Goal: Task Accomplishment & Management: Complete application form

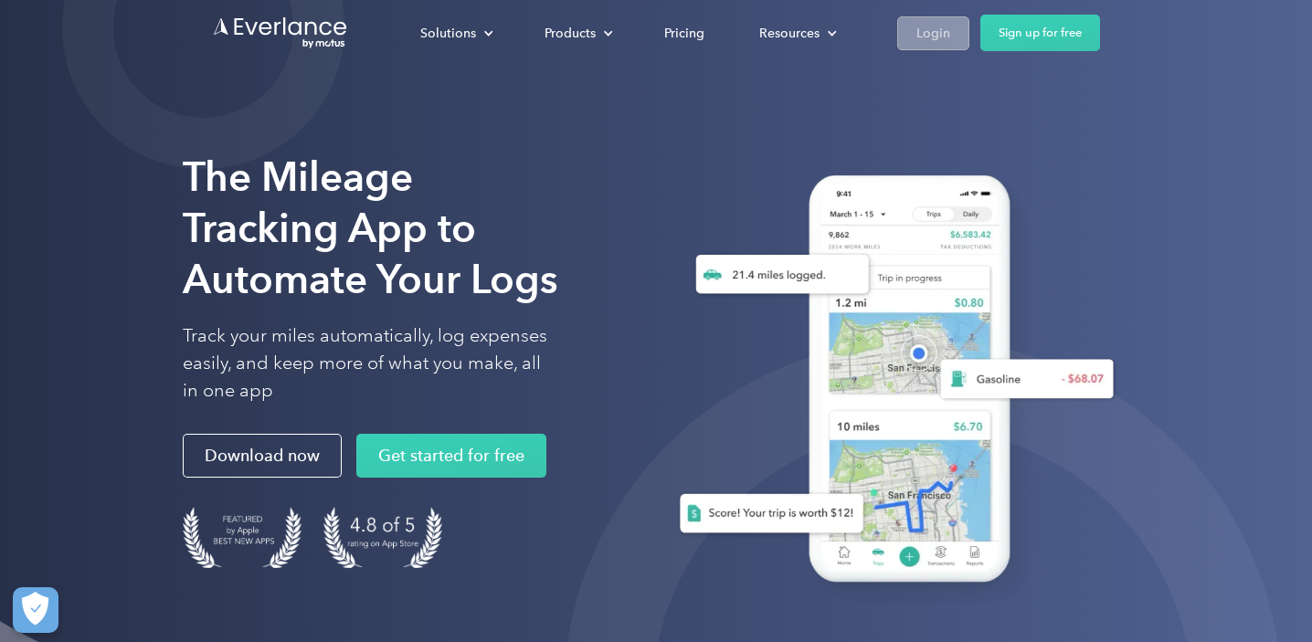
click at [945, 27] on div "Login" at bounding box center [933, 33] width 34 height 23
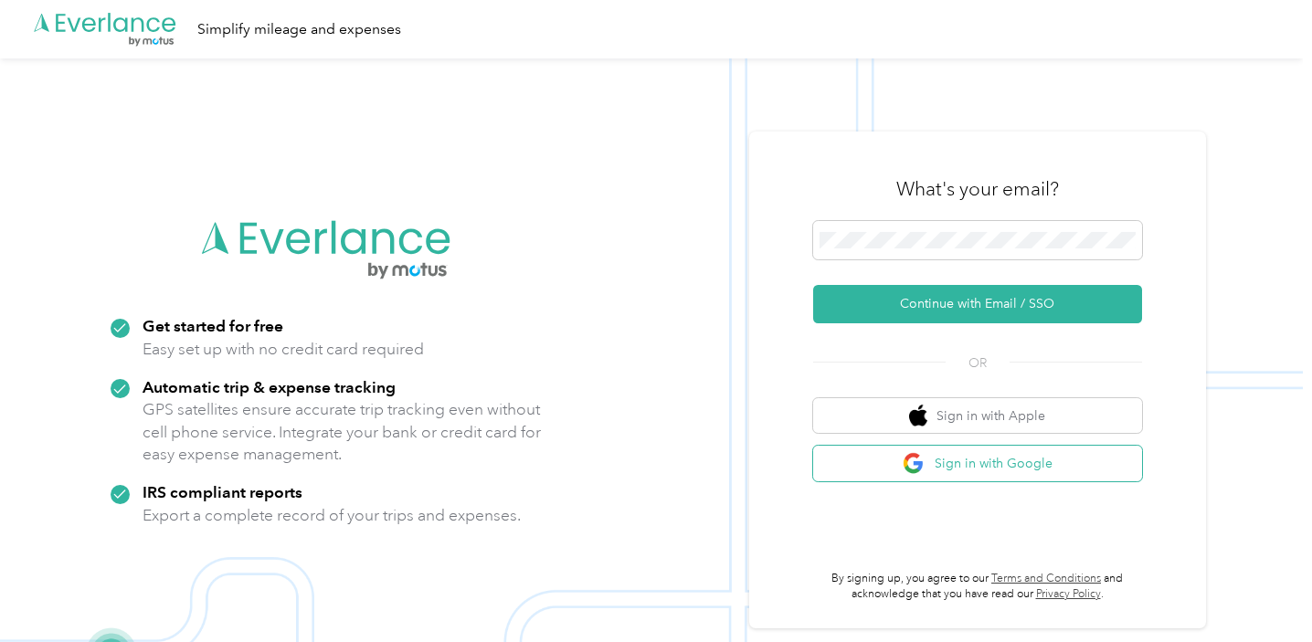
click at [961, 466] on button "Sign in with Google" at bounding box center [977, 464] width 329 height 36
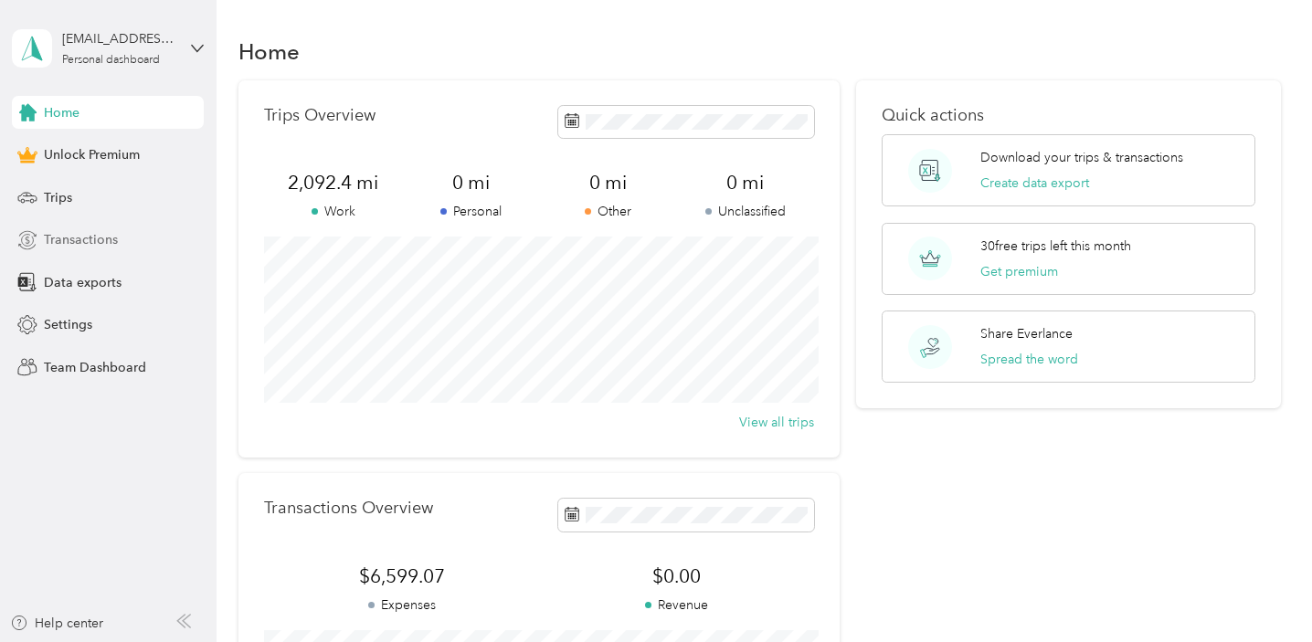
click at [79, 238] on span "Transactions" at bounding box center [81, 239] width 74 height 19
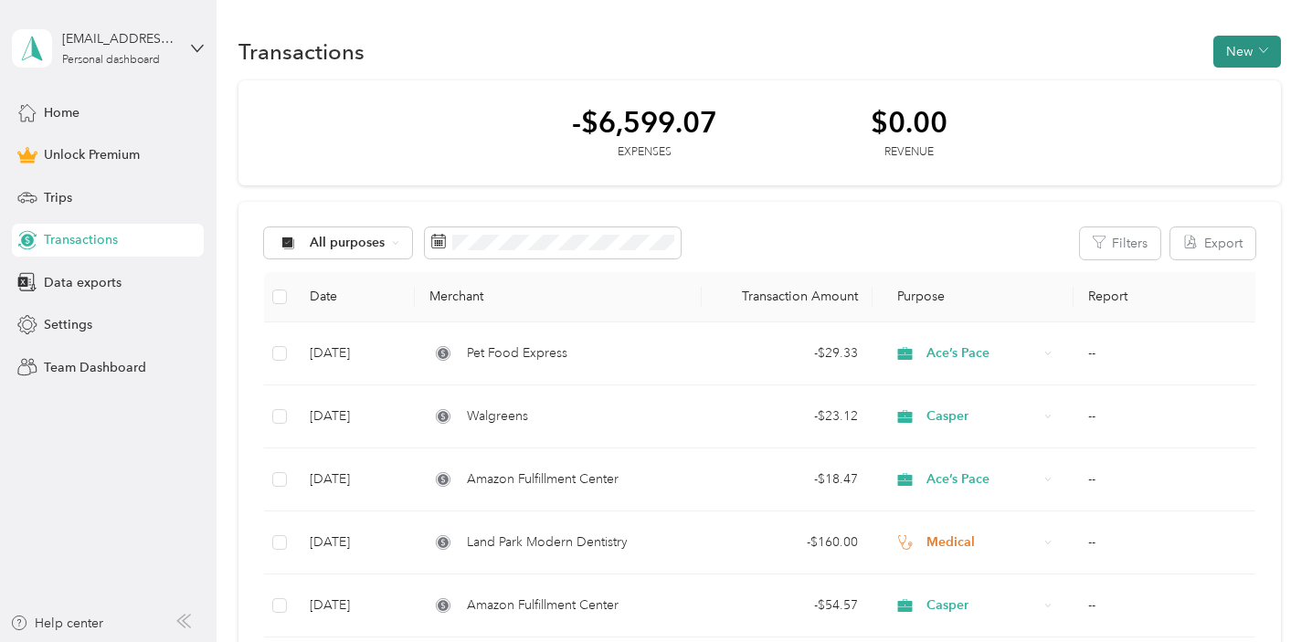
click at [1242, 48] on button "New" at bounding box center [1247, 52] width 68 height 32
click at [1239, 88] on span "Expense" at bounding box center [1251, 86] width 49 height 19
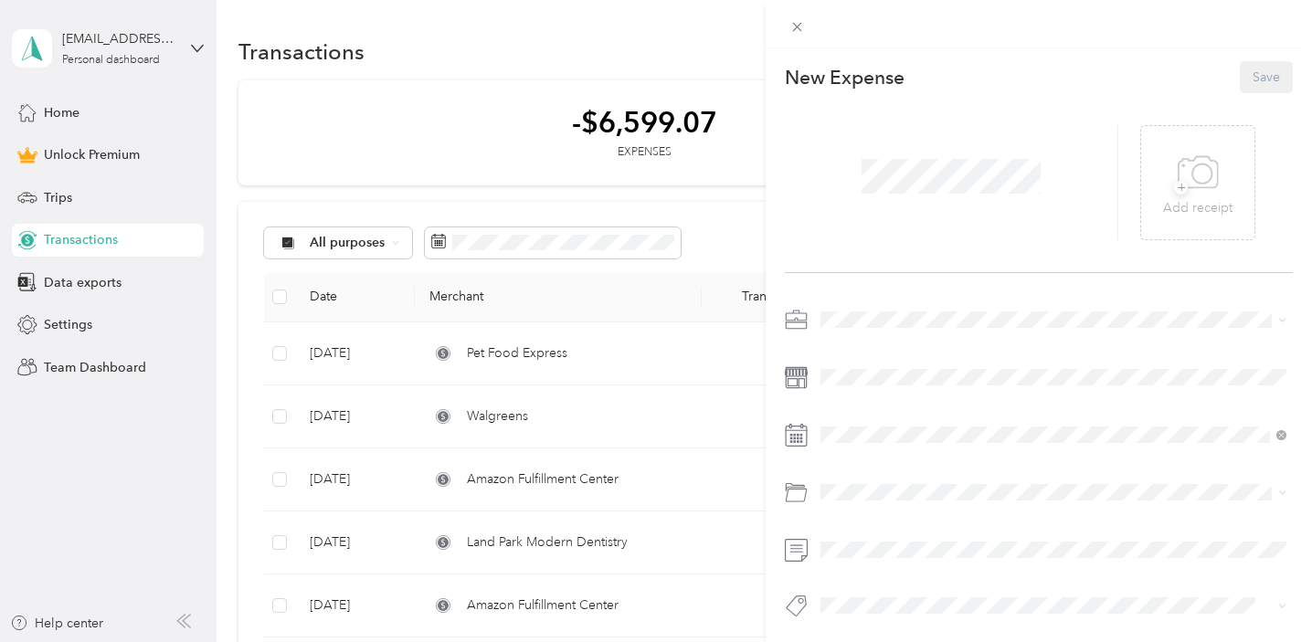
click at [861, 328] on span at bounding box center [1053, 319] width 479 height 29
click at [798, 318] on icon at bounding box center [796, 320] width 23 height 23
click at [883, 328] on span at bounding box center [1053, 319] width 479 height 29
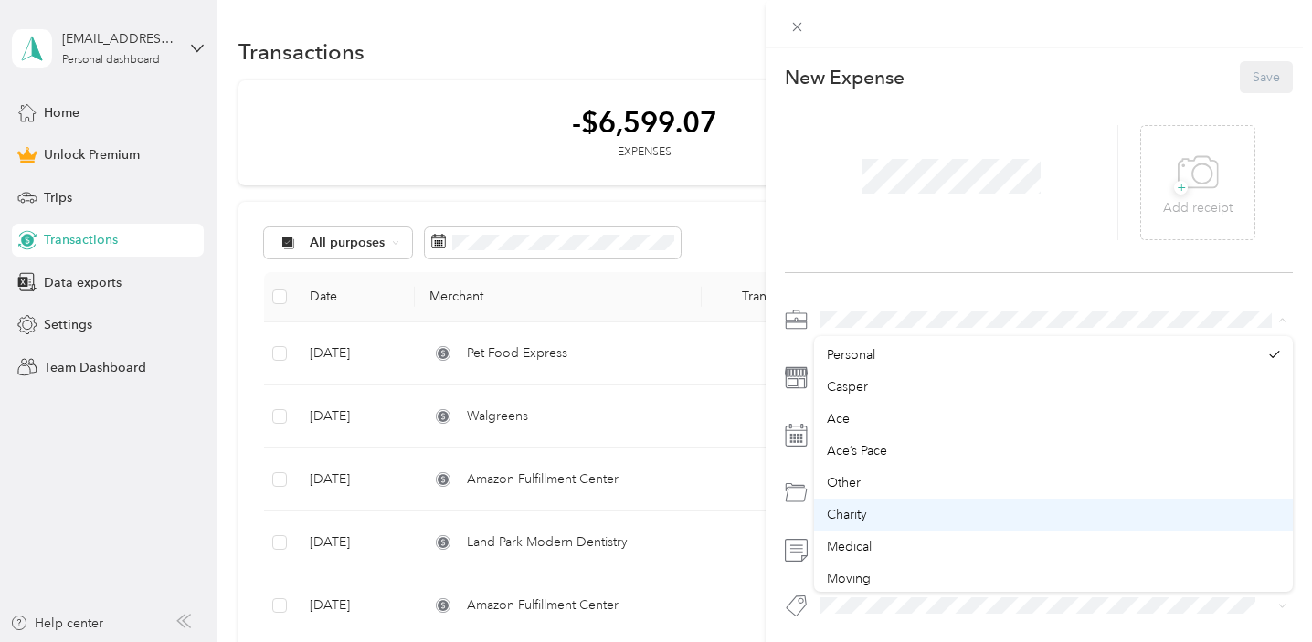
scroll to position [33, 0]
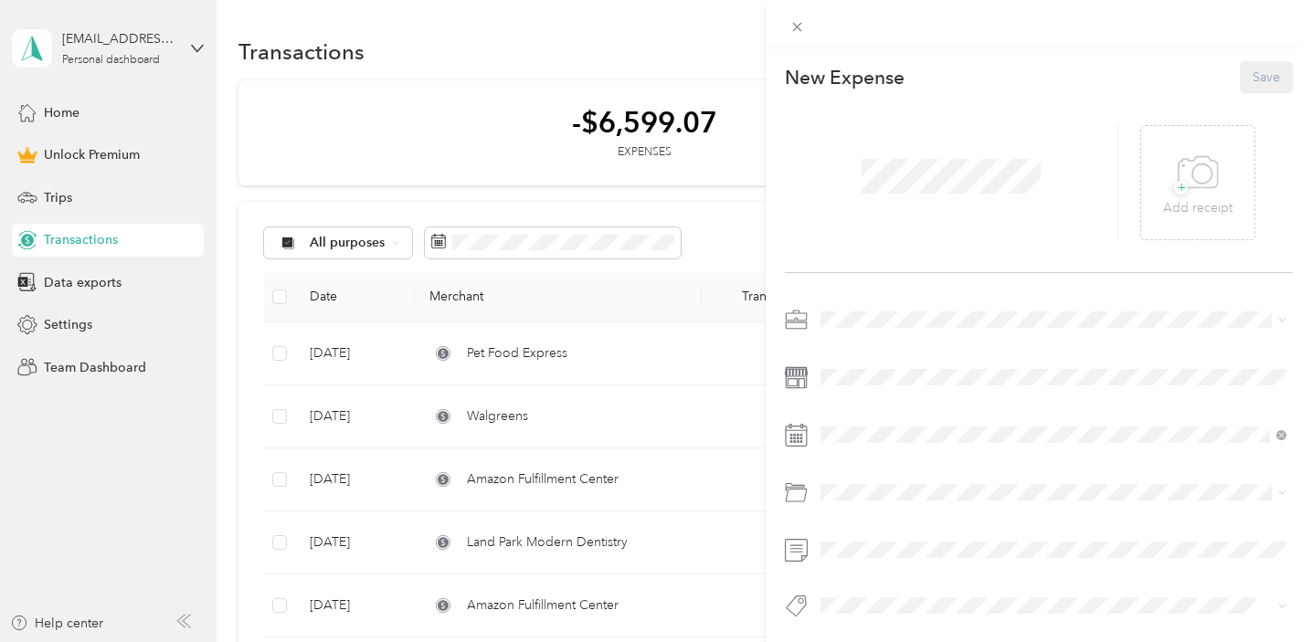
click at [884, 544] on div "Medical" at bounding box center [1053, 541] width 453 height 19
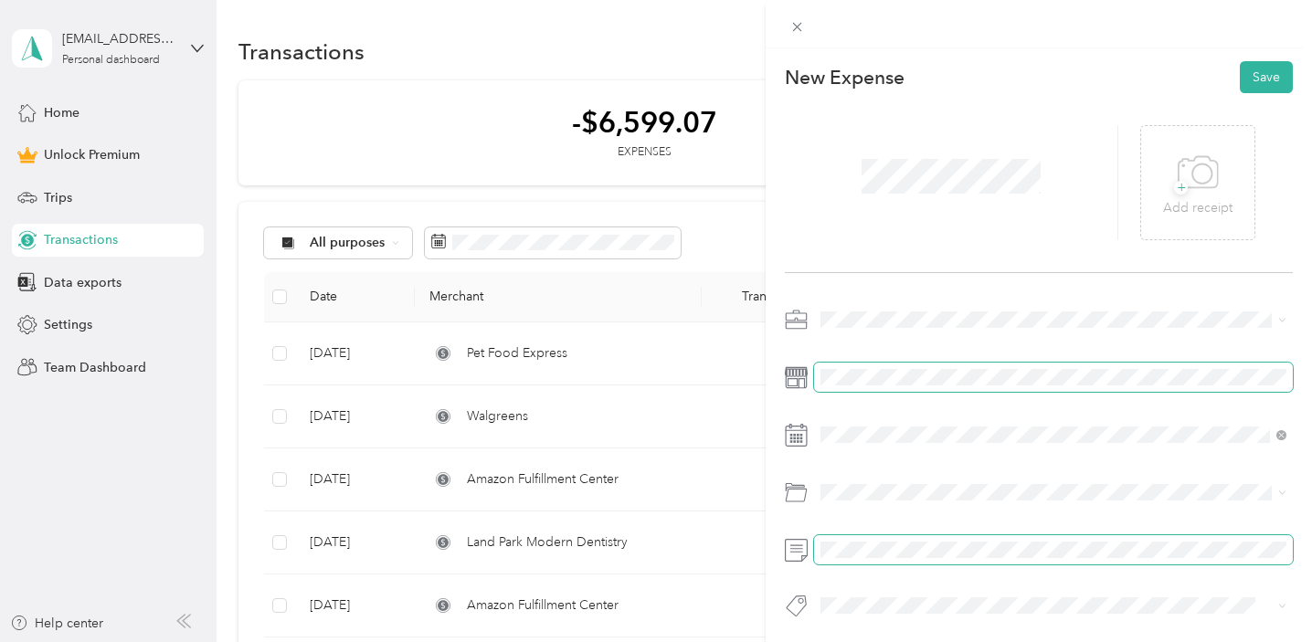
scroll to position [5, 0]
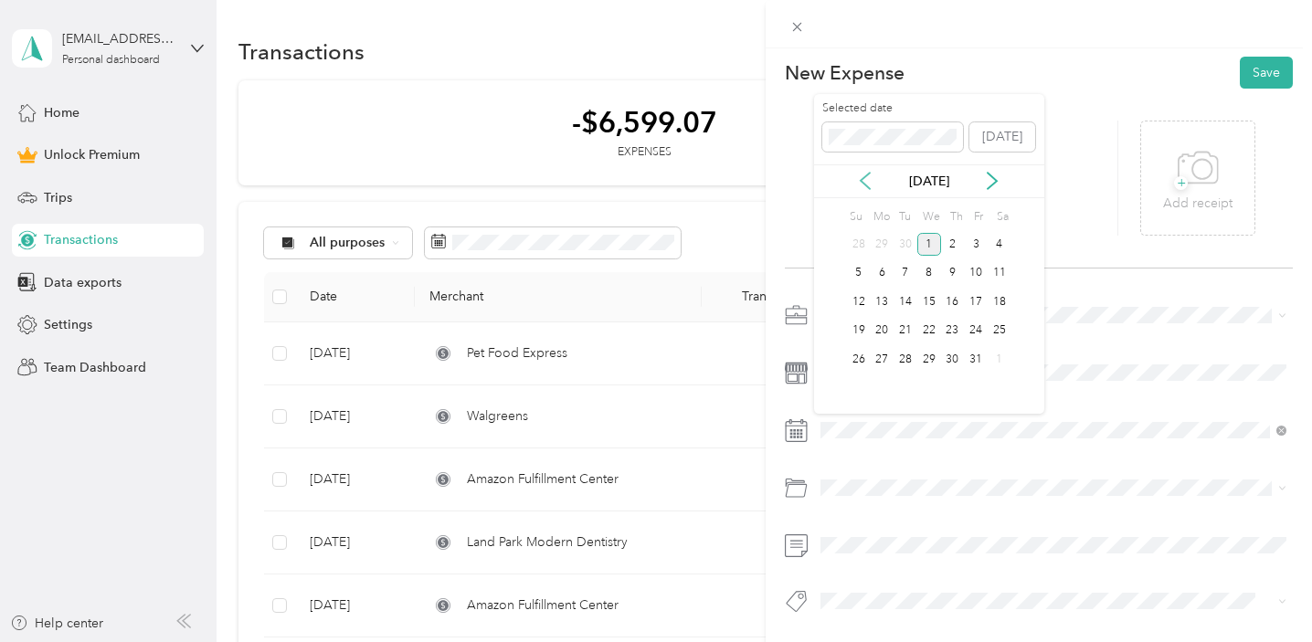
click at [868, 178] on icon at bounding box center [865, 181] width 18 height 18
click at [905, 306] on div "16" at bounding box center [905, 302] width 24 height 23
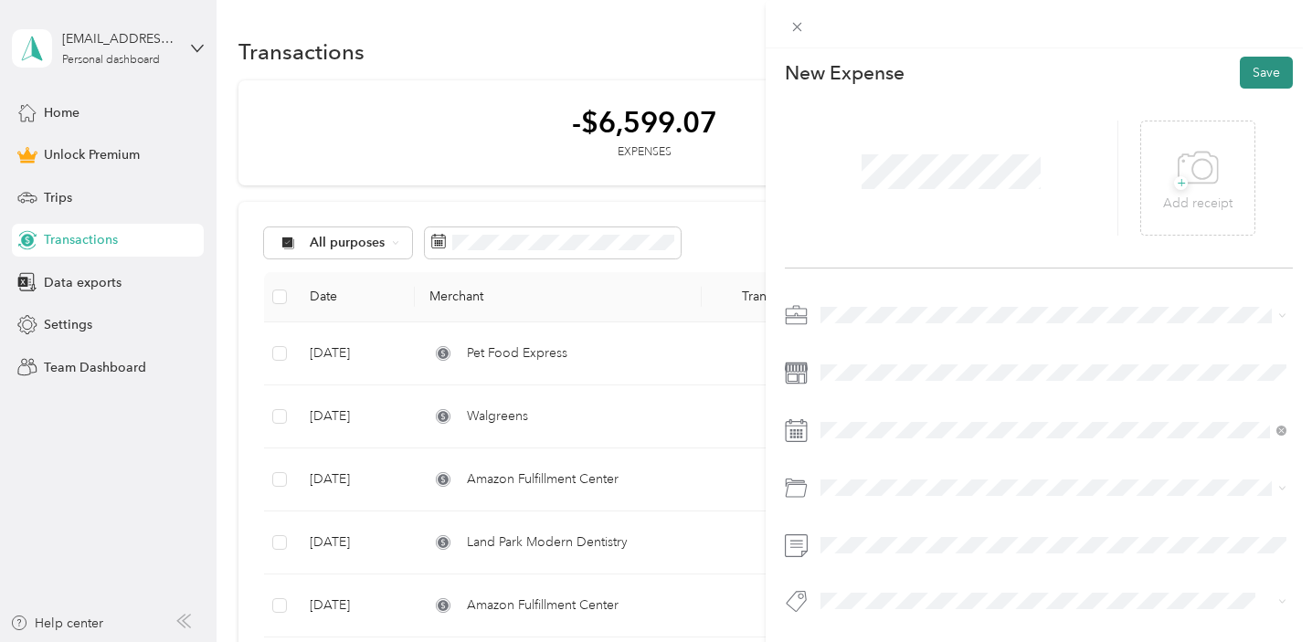
click at [1264, 69] on button "Save" at bounding box center [1266, 73] width 53 height 32
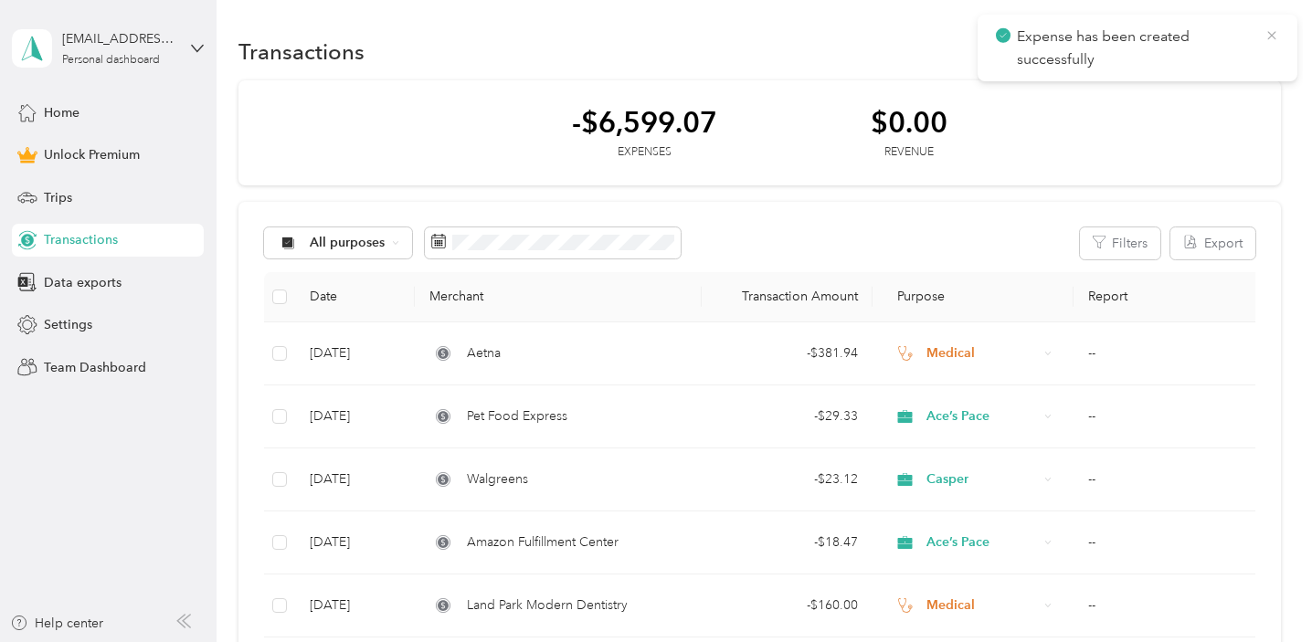
click at [1275, 31] on icon at bounding box center [1271, 35] width 8 height 8
click at [1242, 54] on button "New" at bounding box center [1247, 52] width 68 height 32
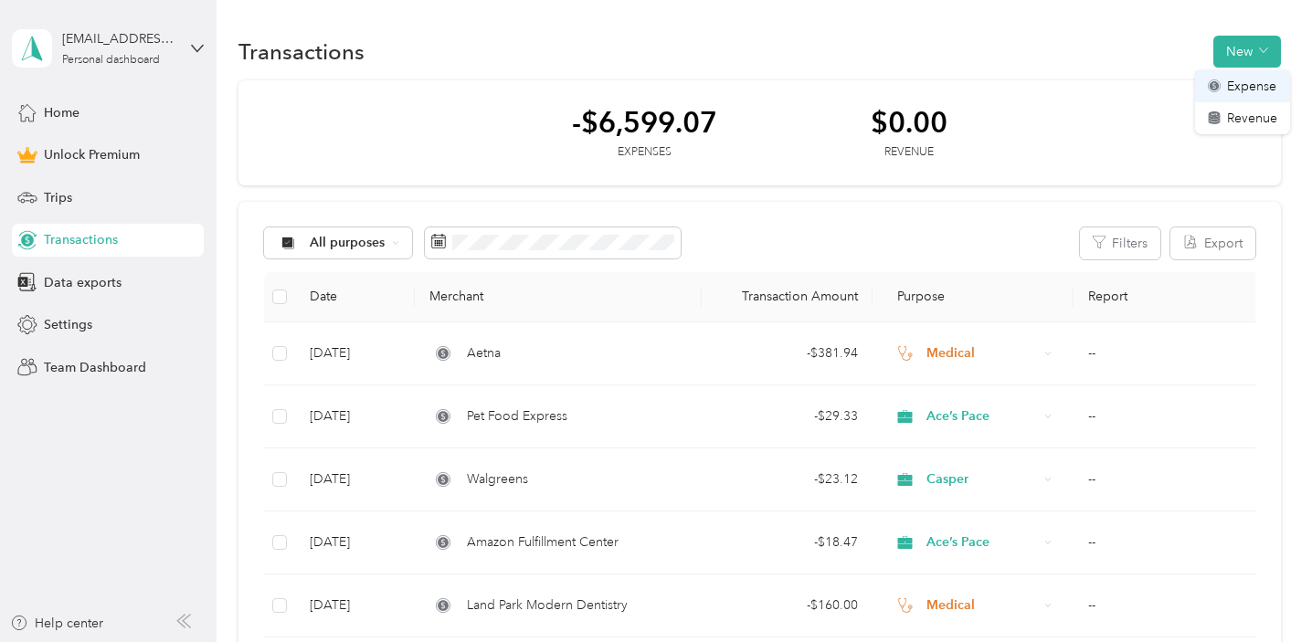
click at [1231, 83] on span "Expense" at bounding box center [1251, 86] width 49 height 19
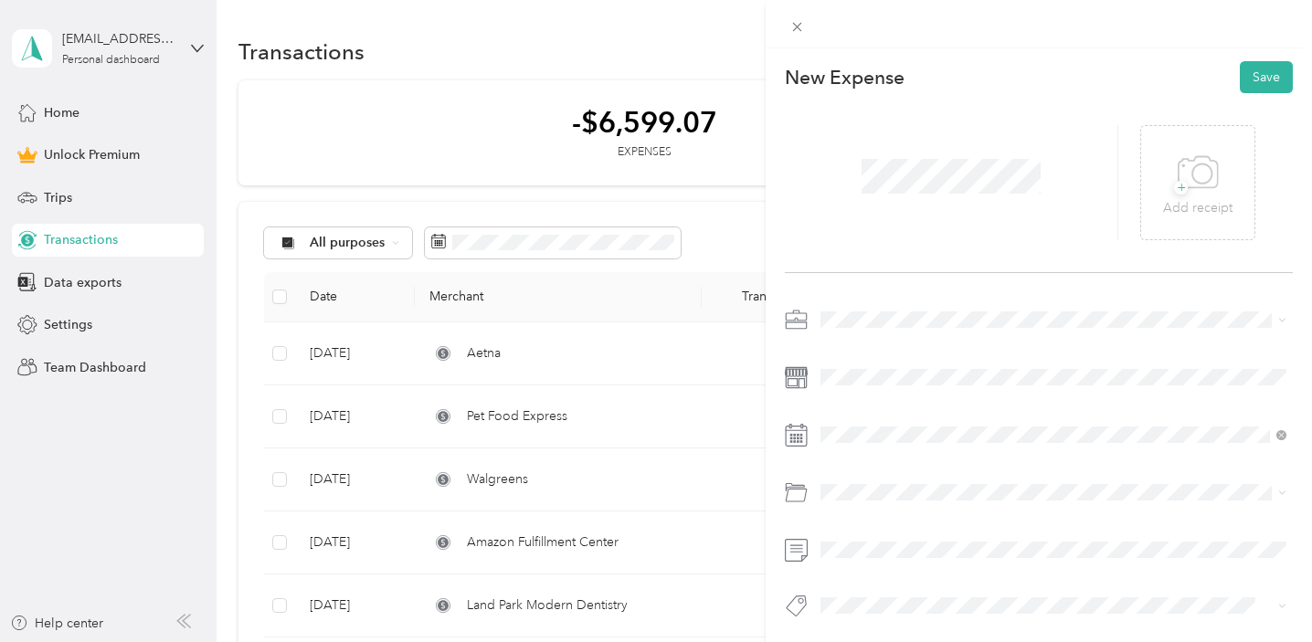
click at [882, 568] on div "Medical" at bounding box center [1053, 574] width 453 height 19
click at [803, 438] on icon at bounding box center [796, 435] width 23 height 23
click at [872, 184] on icon at bounding box center [865, 186] width 18 height 18
click at [976, 301] on div "19" at bounding box center [976, 307] width 24 height 23
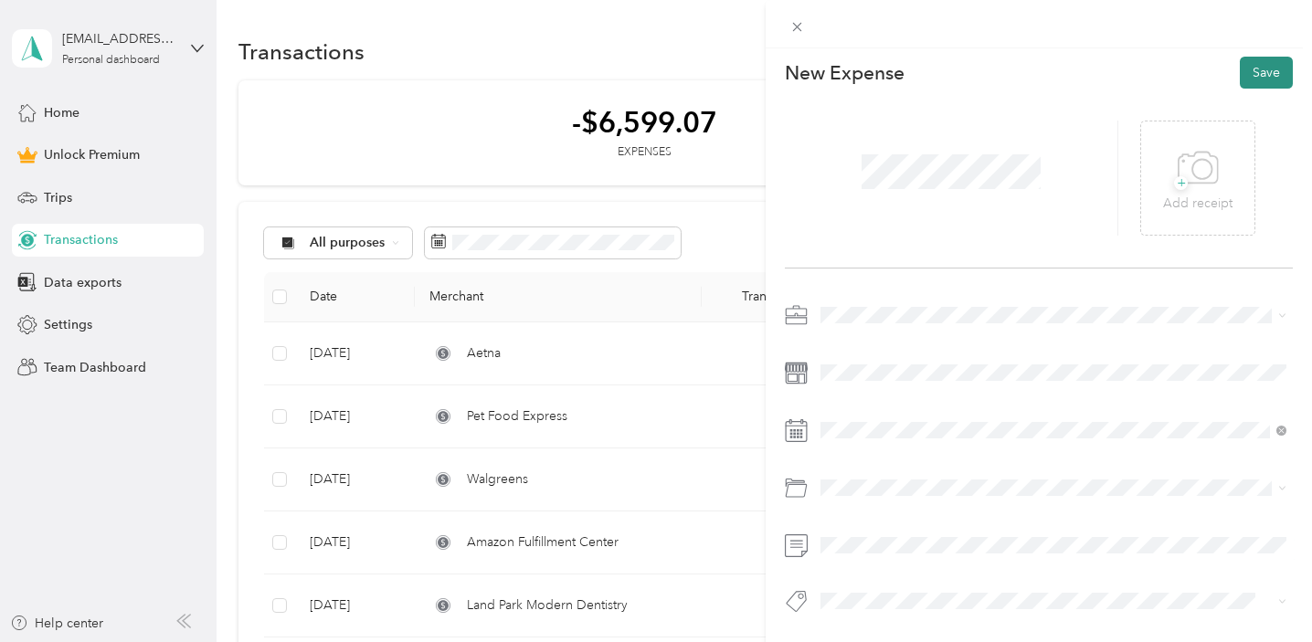
click at [1276, 73] on button "Save" at bounding box center [1266, 73] width 53 height 32
